Goal: Information Seeking & Learning: Learn about a topic

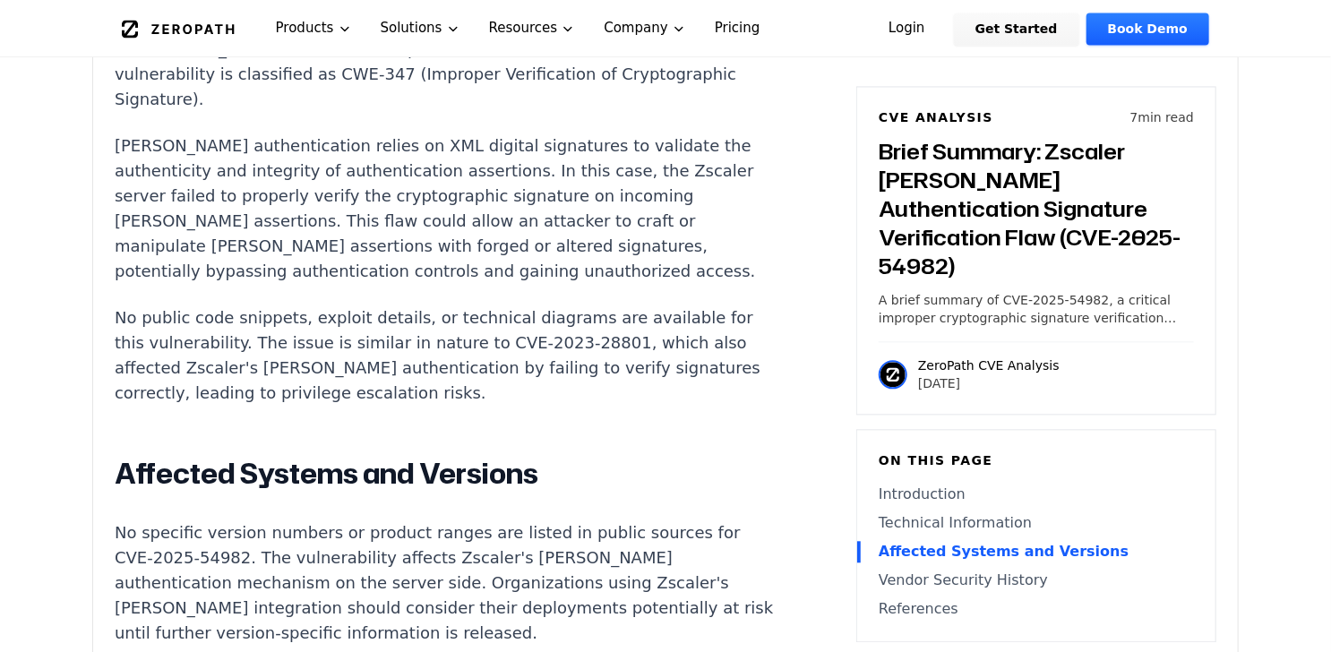
scroll to position [1720, 0]
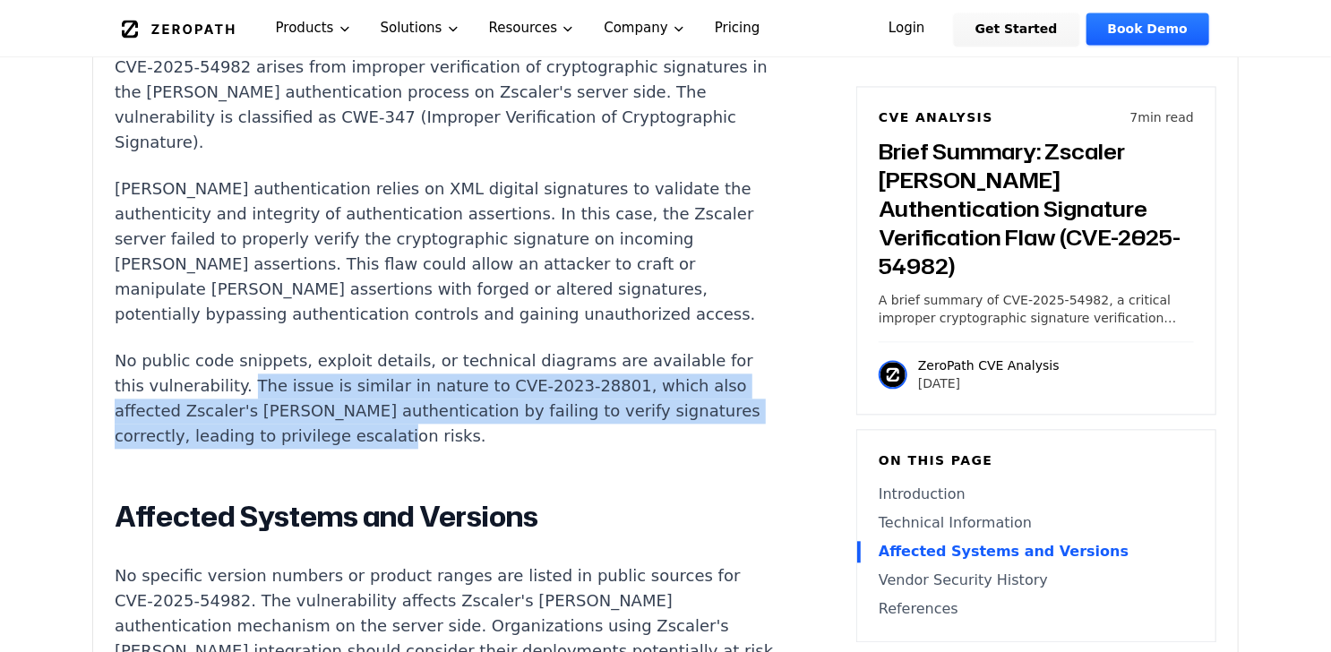
drag, startPoint x: 245, startPoint y: 272, endPoint x: 376, endPoint y: 317, distance: 139.1
click at [376, 348] on p "No public code snippets, exploit details, or technical diagrams are available f…" at bounding box center [448, 398] width 666 height 100
copy p "The issue is similar in nature to CVE-2023-28801, which also affected Zscaler's…"
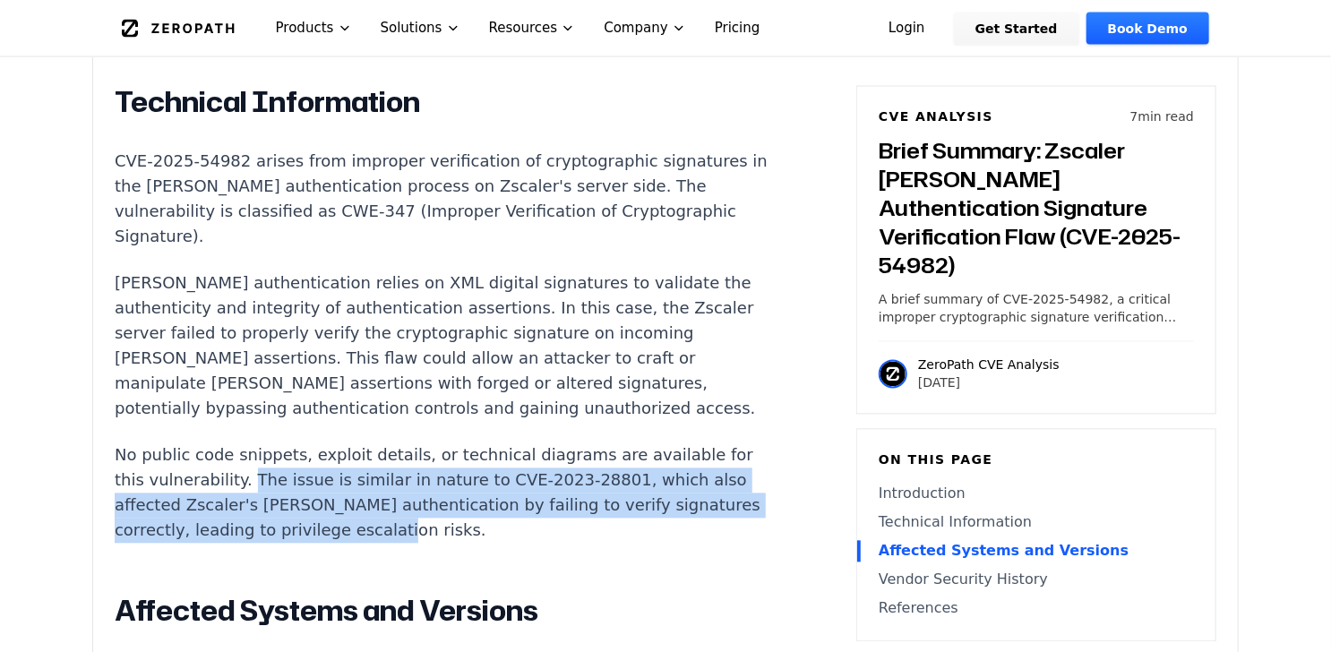
scroll to position [1612, 0]
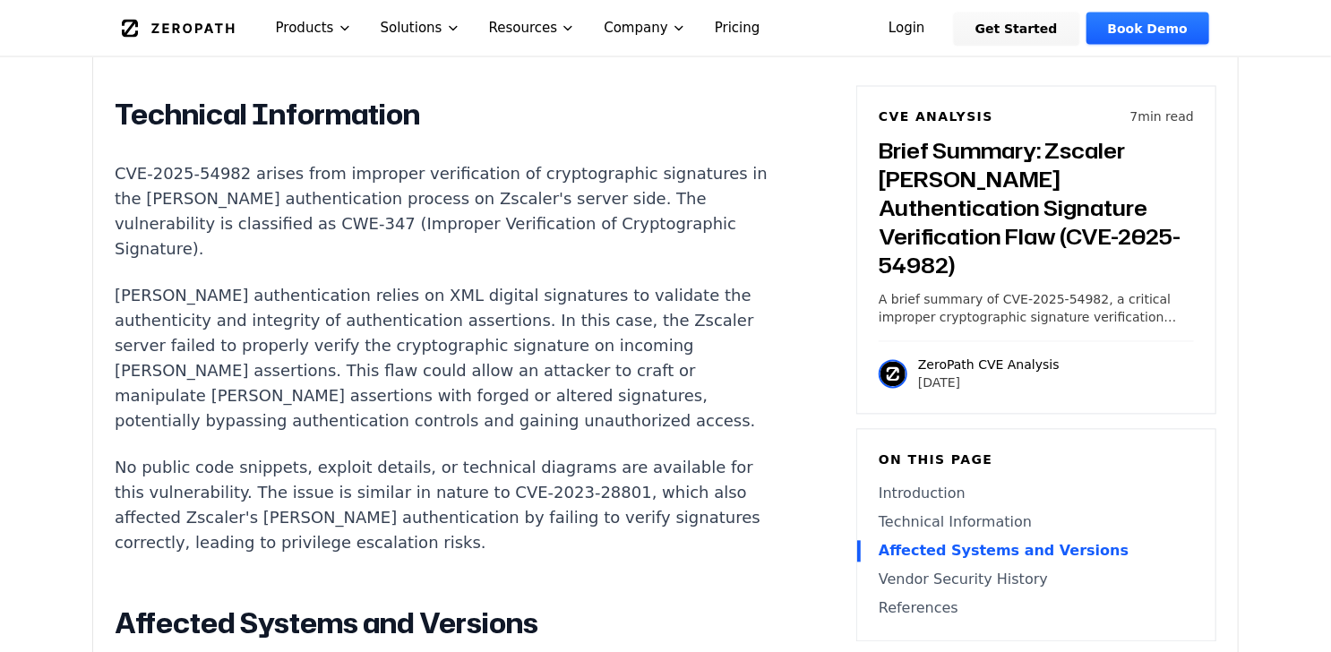
click at [459, 309] on p "[PERSON_NAME] authentication relies on XML digital signatures to validate the a…" at bounding box center [448, 359] width 666 height 150
drag, startPoint x: 471, startPoint y: 381, endPoint x: 590, endPoint y: 377, distance: 119.2
click at [590, 456] on p "No public code snippets, exploit details, or technical diagrams are available f…" at bounding box center [448, 506] width 666 height 100
copy p "CVE-2023-28801"
